Goal: Find specific page/section

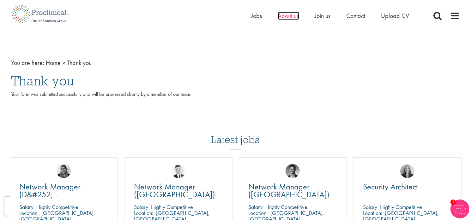
click at [285, 17] on span "About us" at bounding box center [288, 16] width 21 height 8
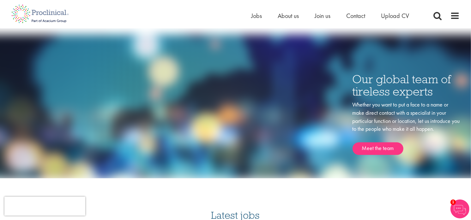
scroll to position [789, 0]
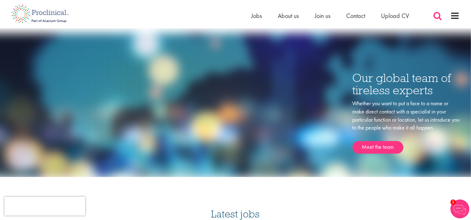
click at [436, 13] on span at bounding box center [437, 15] width 9 height 9
click at [438, 15] on span at bounding box center [437, 15] width 9 height 9
click at [436, 15] on span at bounding box center [437, 15] width 9 height 9
click at [438, 14] on span at bounding box center [437, 15] width 9 height 9
click at [381, 148] on link "Meet the team" at bounding box center [377, 147] width 51 height 13
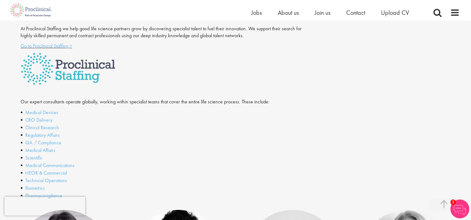
scroll to position [158, 0]
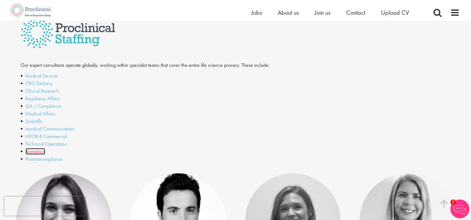
click at [41, 153] on link "Biometrics" at bounding box center [36, 151] width 20 height 7
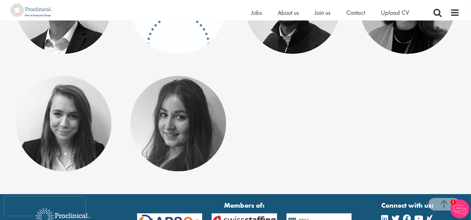
scroll to position [221, 0]
